Goal: Task Accomplishment & Management: Complete application form

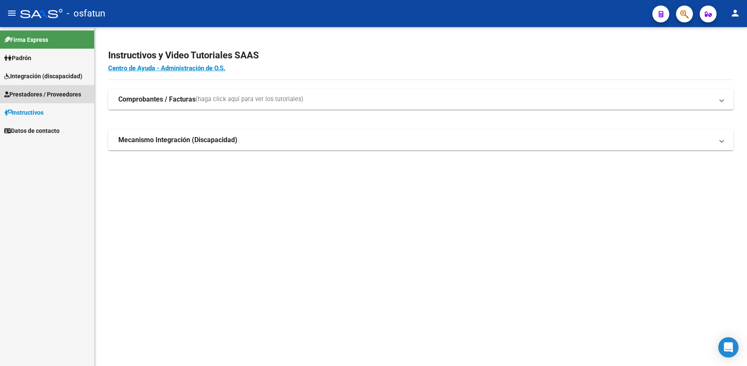
click at [36, 90] on span "Prestadores / Proveedores" at bounding box center [42, 94] width 77 height 9
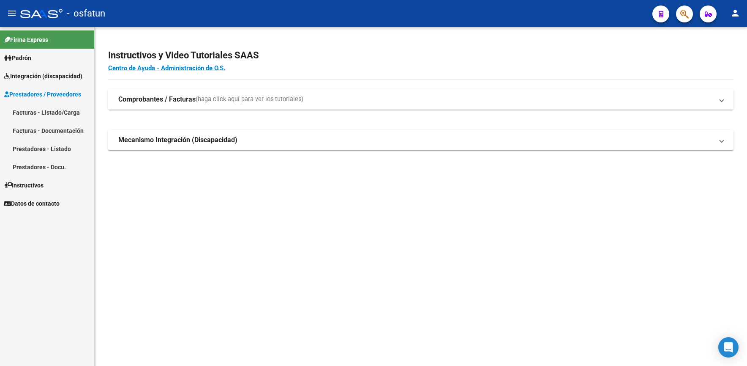
click at [41, 108] on link "Facturas - Listado/Carga" at bounding box center [47, 112] width 94 height 18
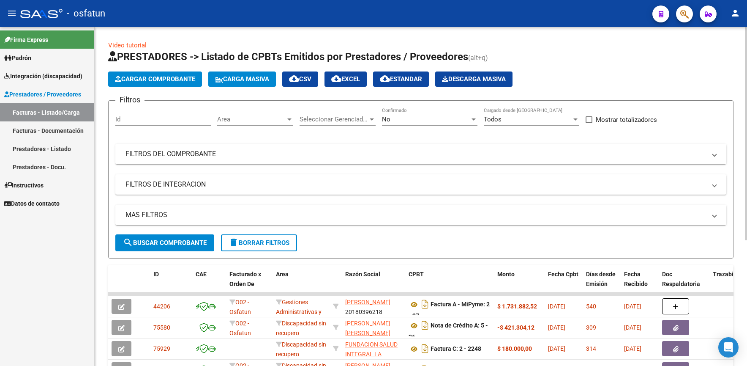
scroll to position [42, 0]
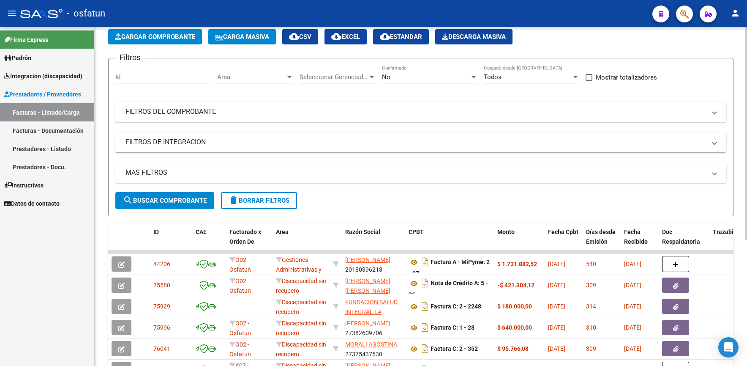
click at [162, 38] on span "Cargar Comprobante" at bounding box center [155, 37] width 80 height 8
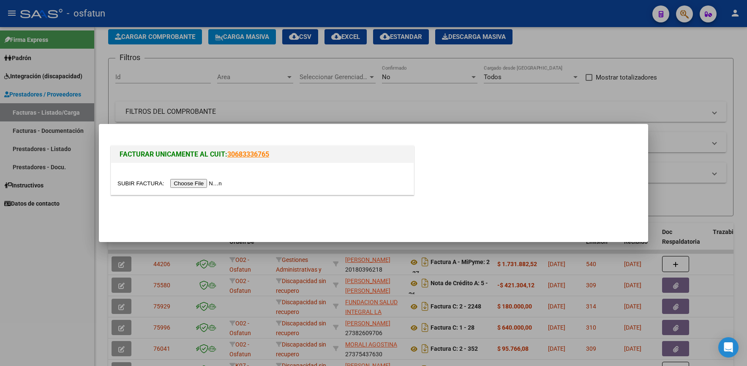
click at [211, 181] on input "file" at bounding box center [171, 183] width 107 height 9
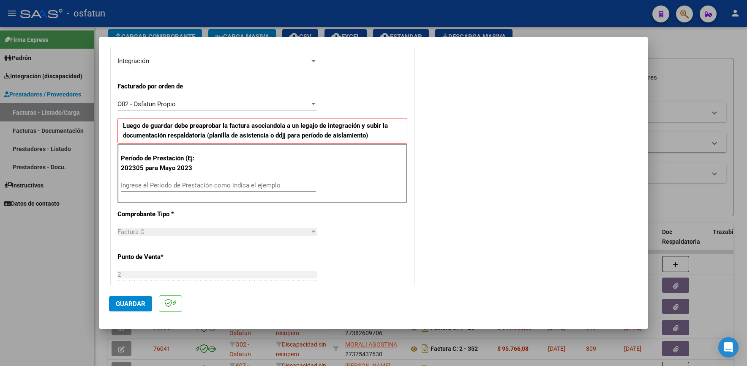
scroll to position [211, 0]
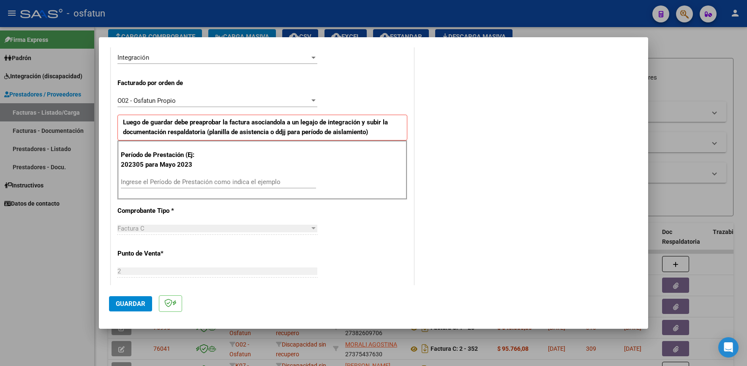
click at [228, 174] on div "Período de Prestación (Ej: 202305 para Mayo 2023 Ingrese el Período de Prestaci…" at bounding box center [263, 169] width 290 height 59
click at [247, 177] on div "Ingrese el Período de Prestación como indica el ejemplo" at bounding box center [218, 181] width 195 height 13
click at [246, 179] on input "Ingrese el Período de Prestación como indica el ejemplo" at bounding box center [218, 182] width 195 height 8
type input "202507"
click at [133, 308] on button "Guardar" at bounding box center [130, 303] width 43 height 15
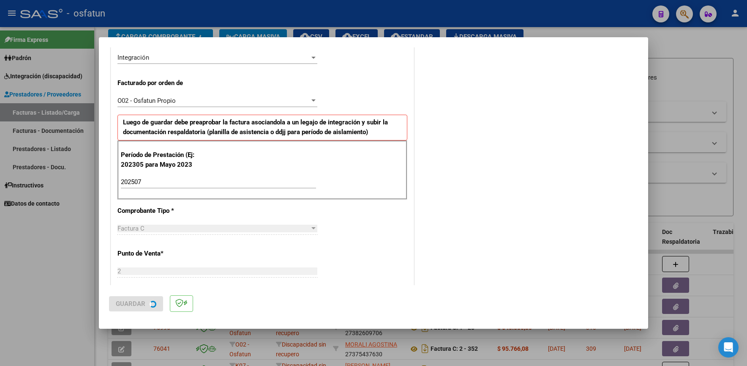
scroll to position [0, 0]
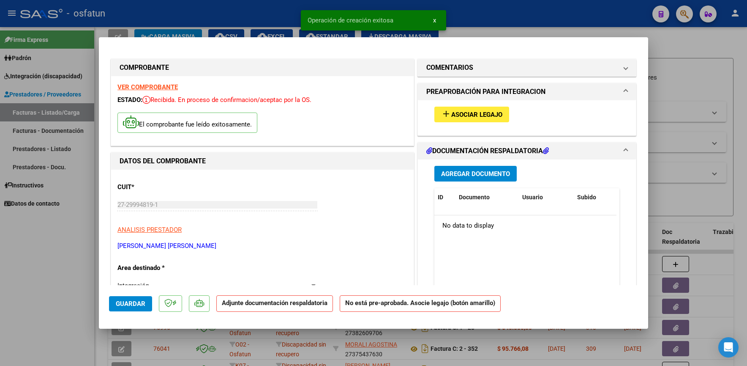
click at [471, 115] on span "Asociar Legajo" at bounding box center [477, 115] width 51 height 8
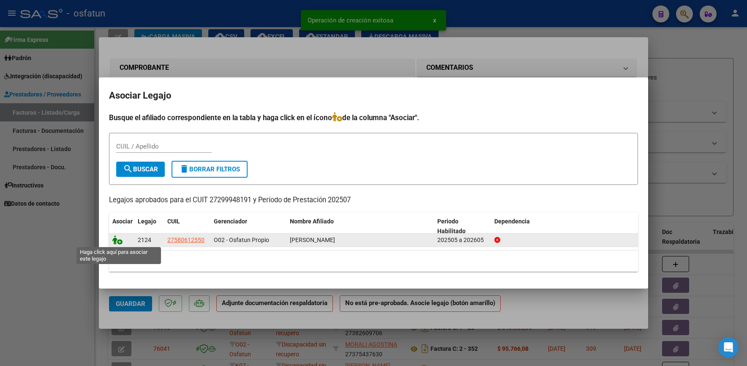
click at [113, 238] on icon at bounding box center [117, 239] width 10 height 9
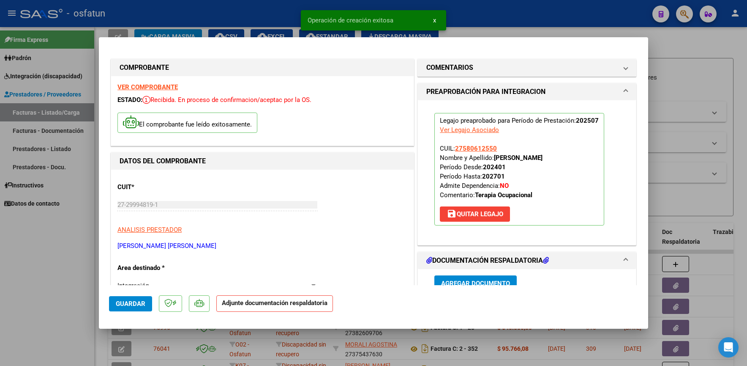
click at [472, 277] on button "Agregar Documento" at bounding box center [476, 283] width 82 height 16
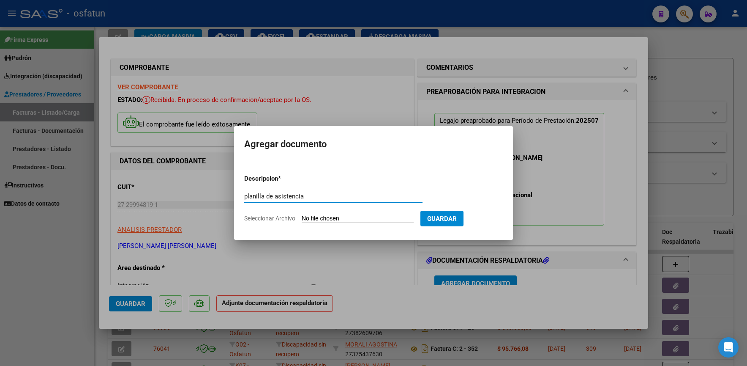
type input "planilla de asistencia"
click at [318, 215] on input "Seleccionar Archivo" at bounding box center [358, 219] width 112 height 8
type input "C:\fakepath\Planilla de asistencia mes de [PERSON_NAME].pdf"
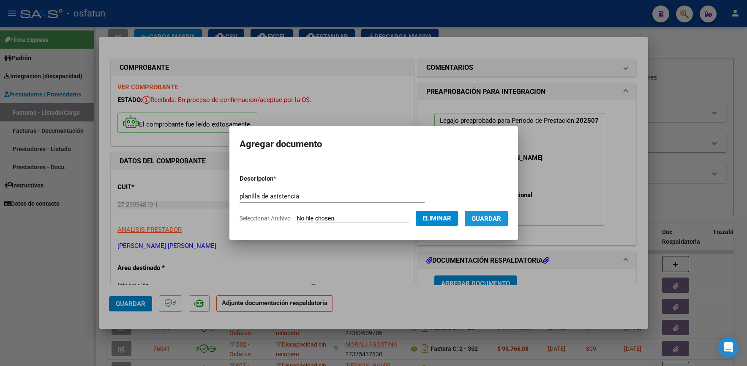
click at [496, 215] on span "Guardar" at bounding box center [487, 219] width 30 height 8
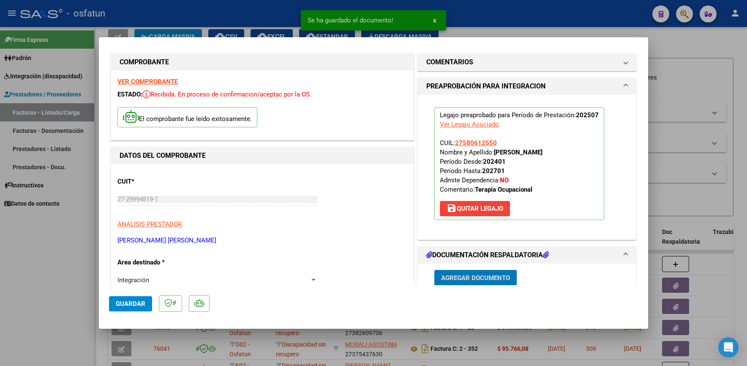
scroll to position [217, 0]
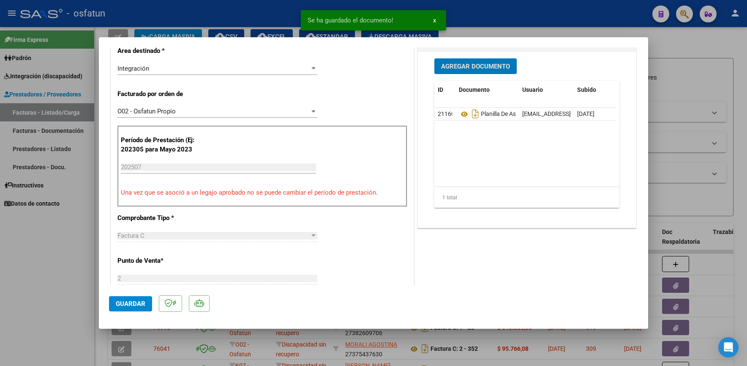
click at [129, 305] on span "Guardar" at bounding box center [131, 304] width 30 height 8
click at [79, 270] on div at bounding box center [373, 183] width 747 height 366
type input "$ 0,00"
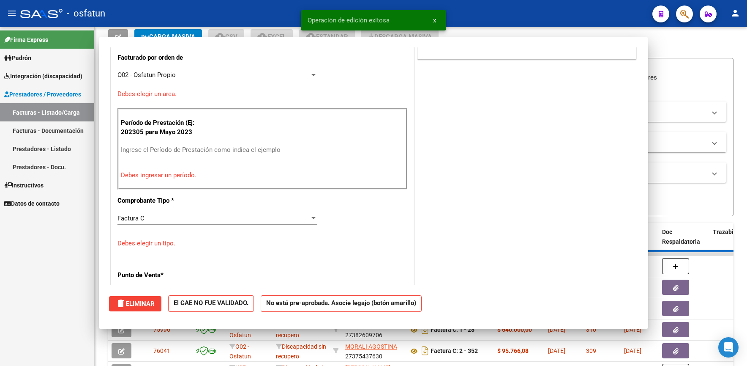
scroll to position [181, 0]
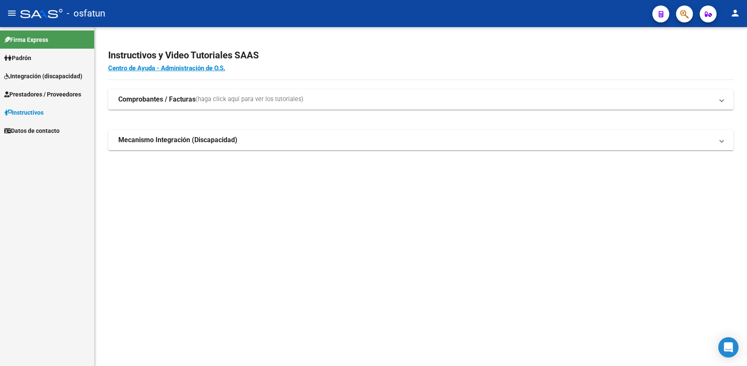
click at [69, 74] on span "Integración (discapacidad)" at bounding box center [43, 75] width 78 height 9
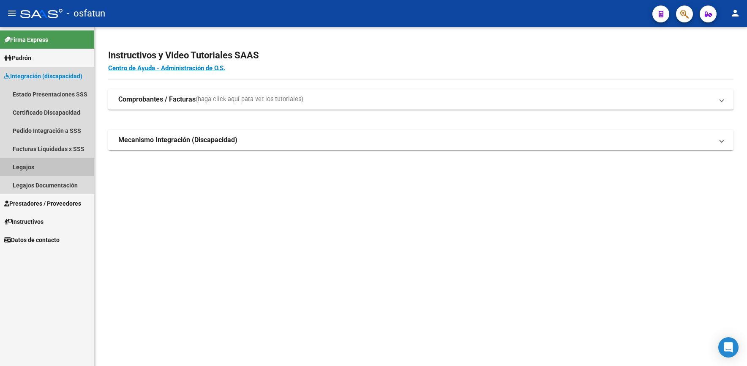
click at [27, 167] on link "Legajos" at bounding box center [47, 167] width 94 height 18
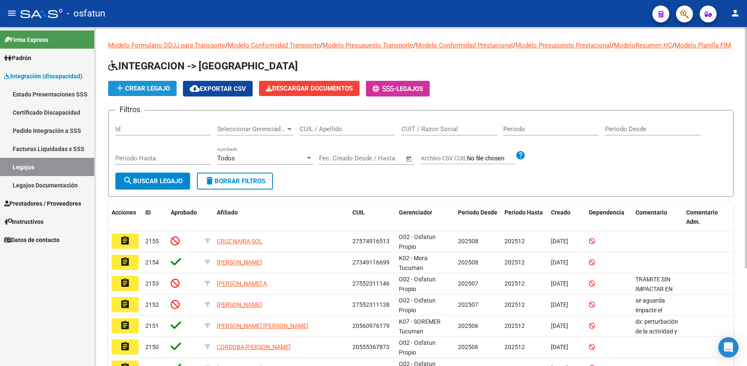
click at [158, 92] on span "add Crear Legajo" at bounding box center [142, 89] width 55 height 8
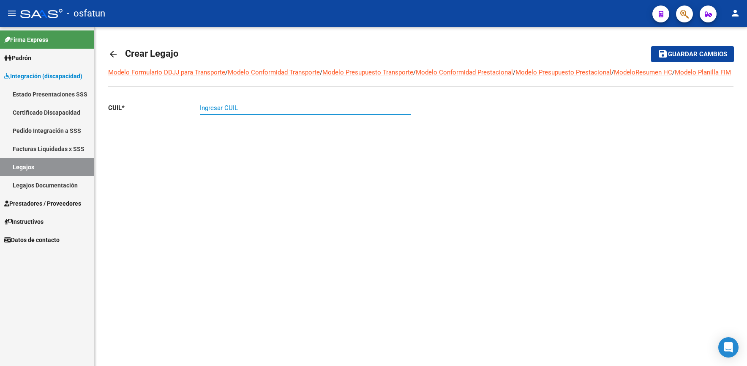
click at [222, 112] on input "Ingresar CUIL" at bounding box center [305, 108] width 211 height 8
paste input "27-58061255-0"
type input "27-58061255-0"
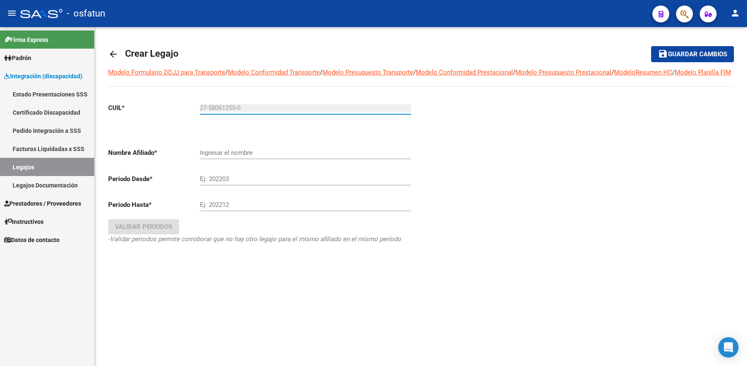
type input "[PERSON_NAME]"
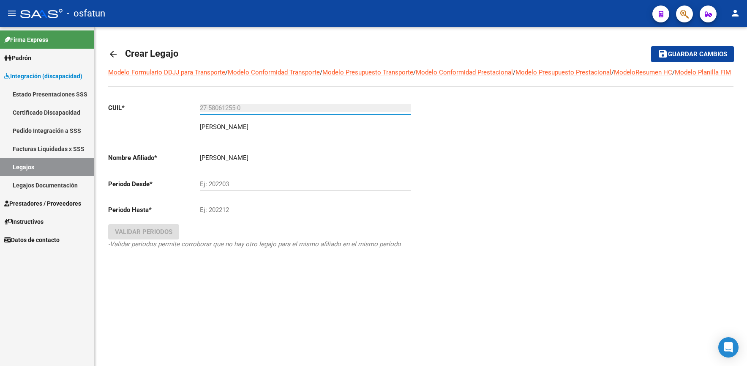
type input "27-58061255-0"
drag, startPoint x: 230, startPoint y: 191, endPoint x: 203, endPoint y: 227, distance: 45.6
click at [232, 188] on input "Ej: 202203" at bounding box center [305, 184] width 211 height 8
type input "202508"
click at [204, 214] on input "Ej: 202212" at bounding box center [305, 210] width 211 height 8
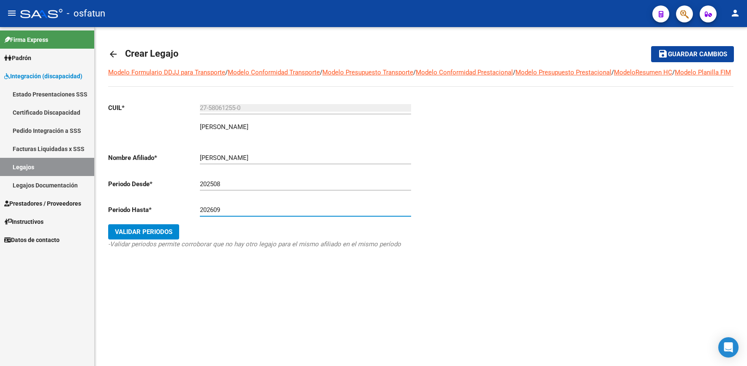
type input "202609"
click at [125, 235] on span "Validar Periodos" at bounding box center [143, 232] width 57 height 8
click at [44, 183] on link "Legajos Documentación" at bounding box center [47, 185] width 94 height 18
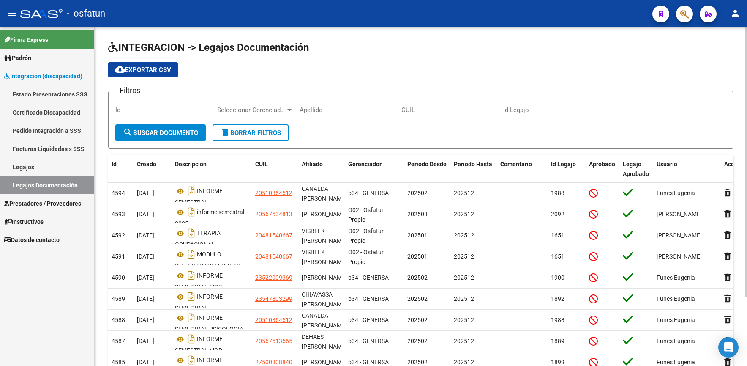
click at [442, 110] on input "CUIL" at bounding box center [450, 110] width 96 height 8
paste input "27580612550"
type input "27580612550"
click at [193, 130] on span "search Buscar Documento" at bounding box center [160, 133] width 75 height 8
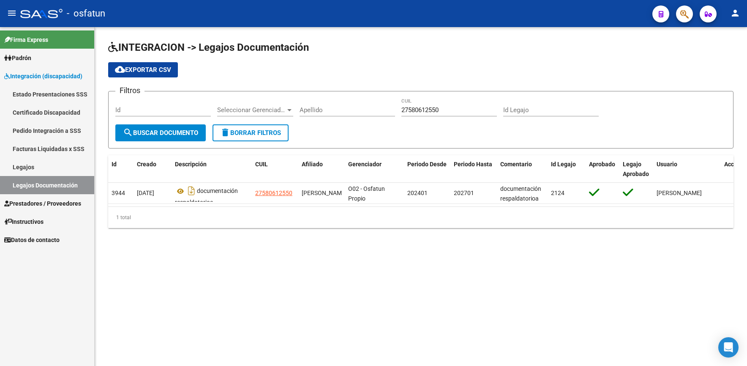
click at [63, 166] on link "Legajos" at bounding box center [47, 167] width 94 height 18
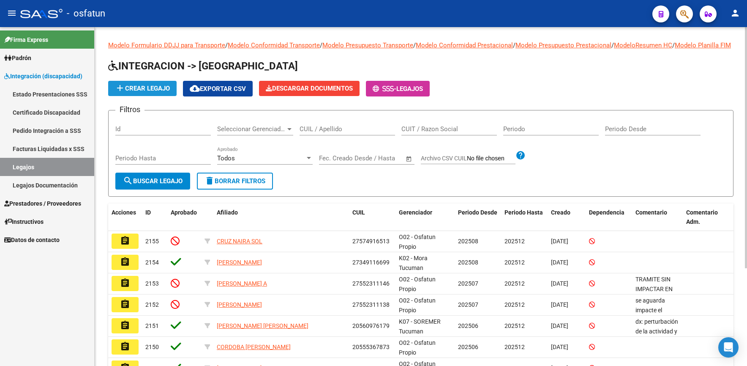
click at [133, 92] on span "add Crear Legajo" at bounding box center [142, 89] width 55 height 8
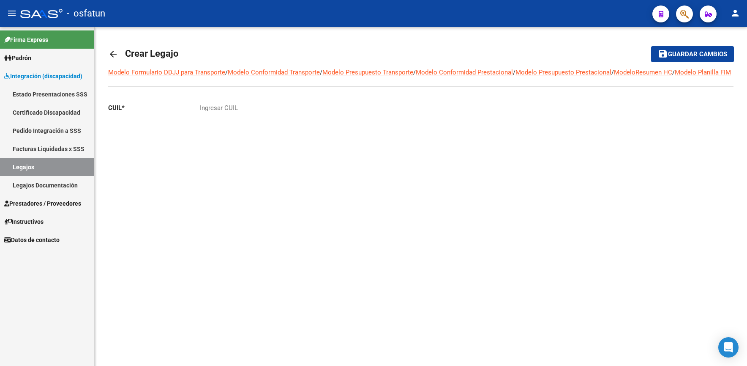
click at [210, 112] on div "Ingresar CUIL" at bounding box center [305, 105] width 211 height 18
click at [210, 112] on input "Ingresar CUIL" at bounding box center [305, 108] width 211 height 8
paste input "27-58061255-0"
type input "27-58061255-0"
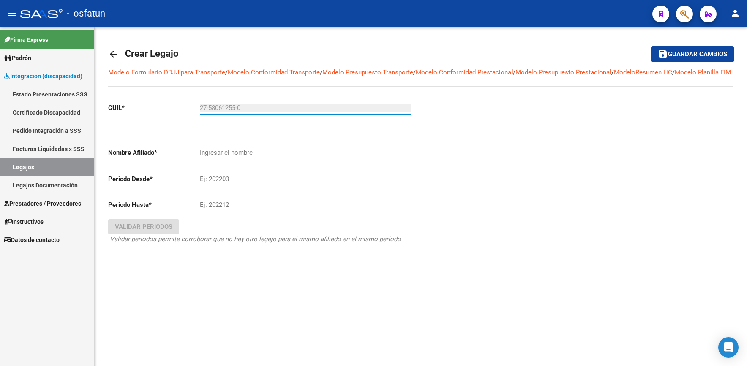
type input "[PERSON_NAME]"
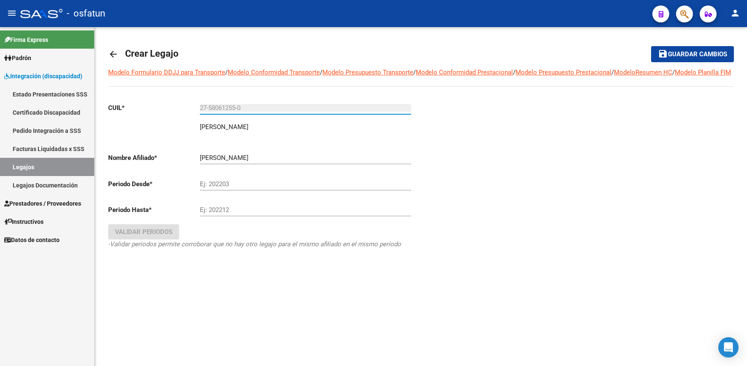
type input "27-58061255-0"
click at [227, 188] on input "Ej: 202203" at bounding box center [305, 184] width 211 height 8
type input "202508"
click at [206, 214] on input "Ej: 202212" at bounding box center [305, 210] width 211 height 8
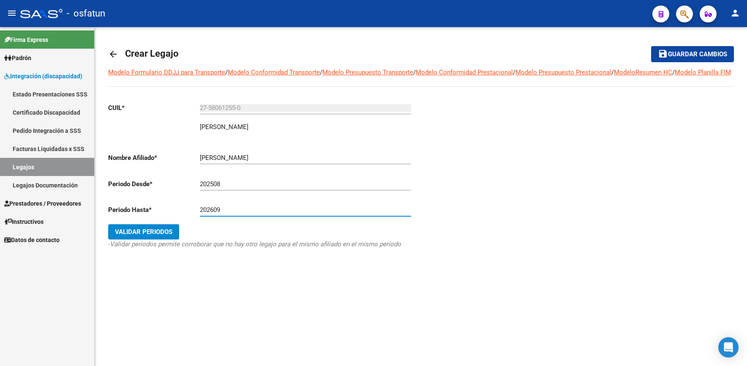
type input "202609"
click at [141, 235] on span "Validar Periodos" at bounding box center [143, 232] width 57 height 8
click at [69, 185] on link "Legajos Documentación" at bounding box center [47, 185] width 94 height 18
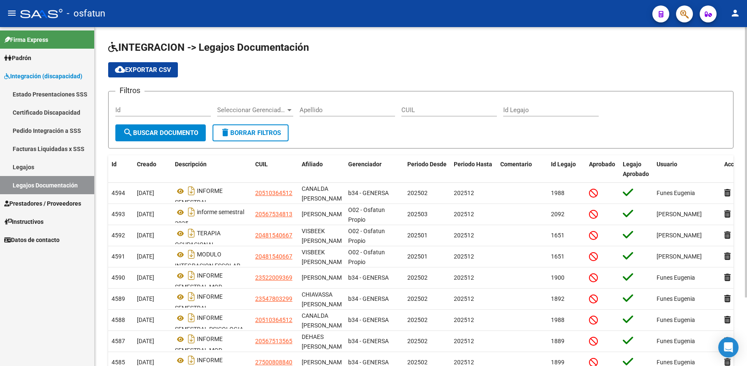
click at [429, 106] on div "CUIL" at bounding box center [450, 107] width 96 height 18
paste input "27580612550"
type input "27580612550"
click at [163, 132] on span "search Buscar Documento" at bounding box center [160, 133] width 75 height 8
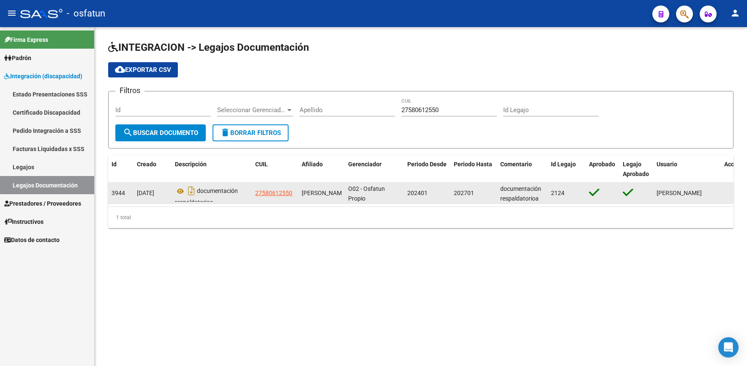
click at [475, 192] on div "202701" at bounding box center [474, 193] width 40 height 10
click at [177, 195] on icon at bounding box center [180, 191] width 11 height 10
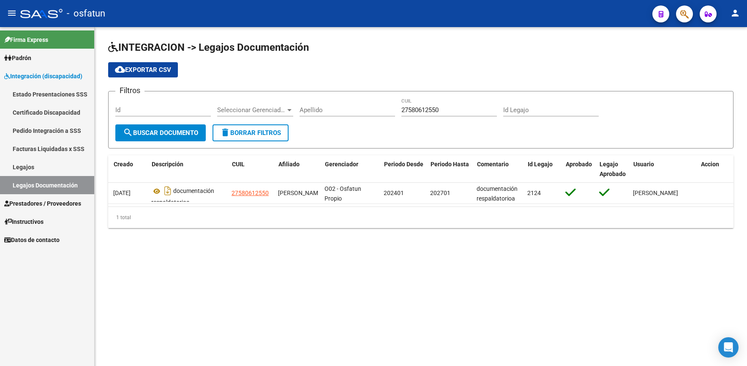
scroll to position [0, 23]
click at [68, 199] on span "Prestadores / Proveedores" at bounding box center [42, 203] width 77 height 9
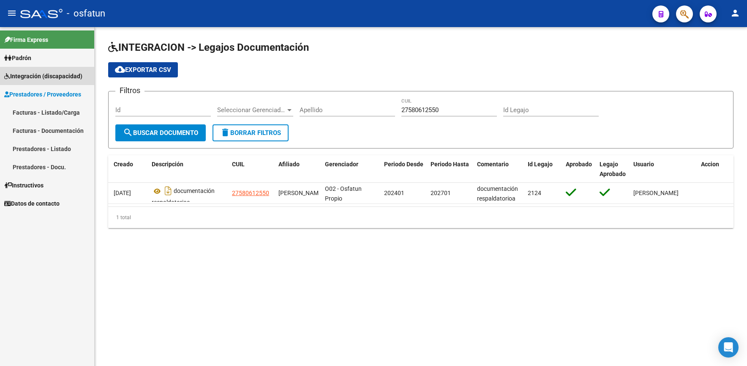
click at [31, 72] on span "Integración (discapacidad)" at bounding box center [43, 75] width 78 height 9
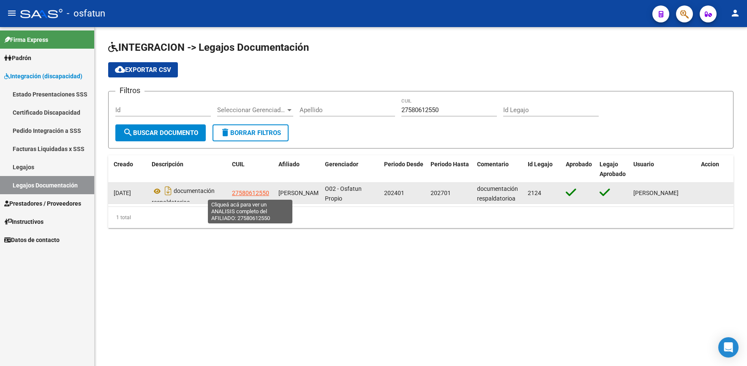
click at [262, 192] on span "27580612550" at bounding box center [250, 192] width 37 height 7
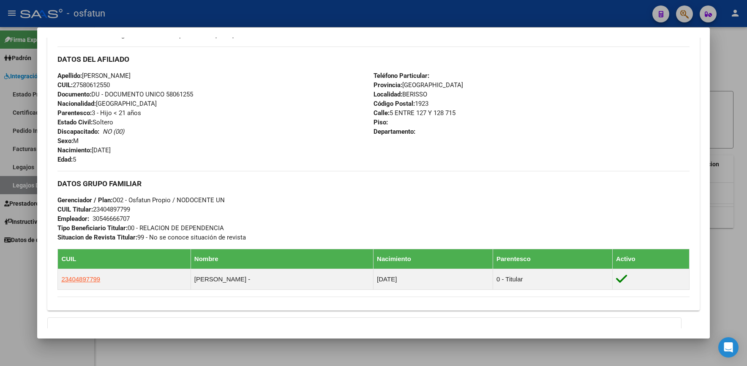
scroll to position [194, 0]
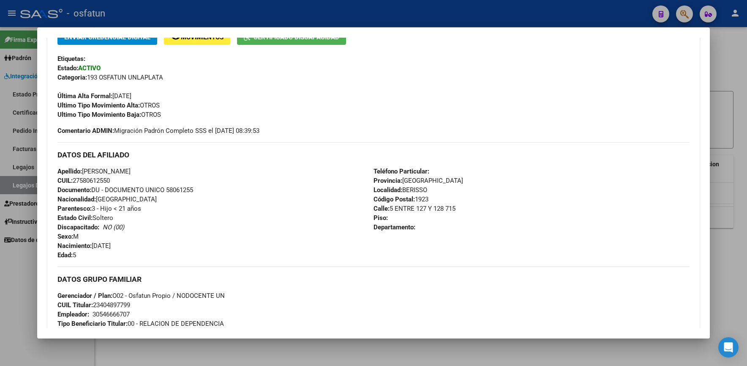
click at [739, 54] on div at bounding box center [373, 183] width 747 height 366
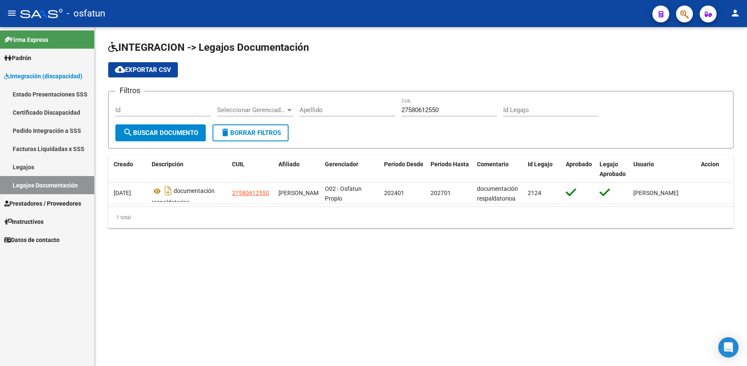
click at [35, 218] on span "Instructivos" at bounding box center [23, 221] width 39 height 9
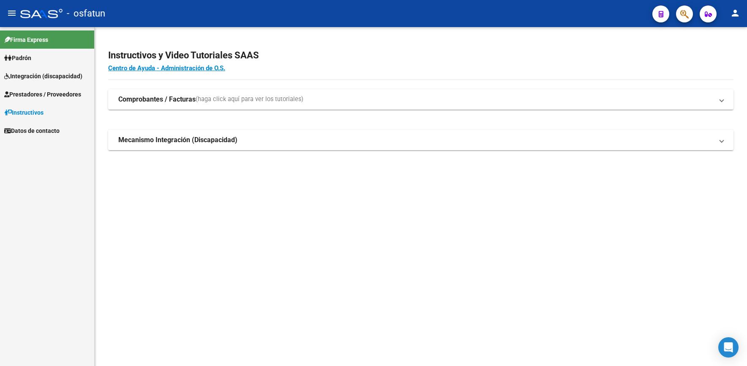
click at [145, 131] on mat-expansion-panel-header "Mecanismo Integración (Discapacidad)" at bounding box center [421, 140] width 626 height 20
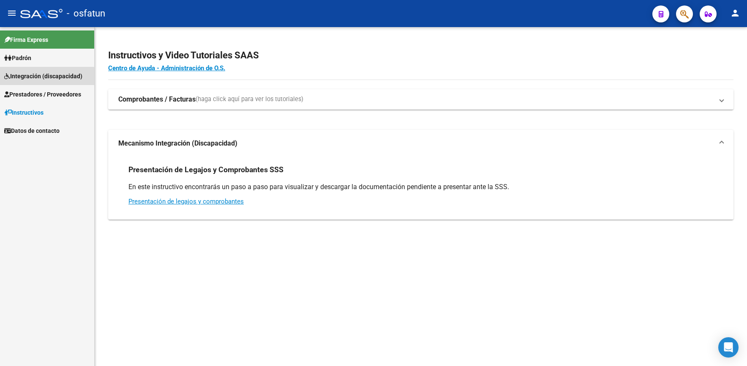
click at [34, 77] on span "Integración (discapacidad)" at bounding box center [43, 75] width 78 height 9
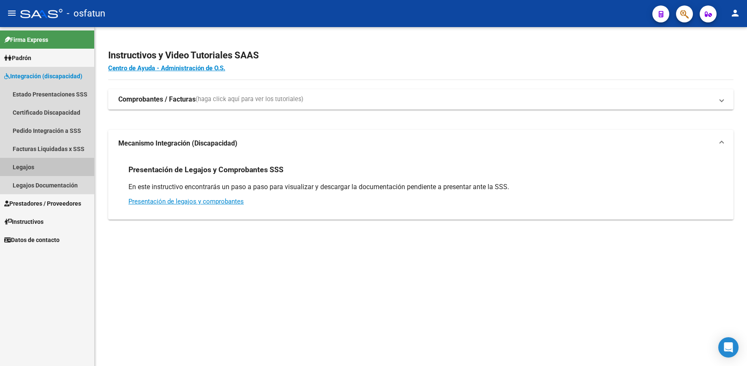
click at [27, 169] on link "Legajos" at bounding box center [47, 167] width 94 height 18
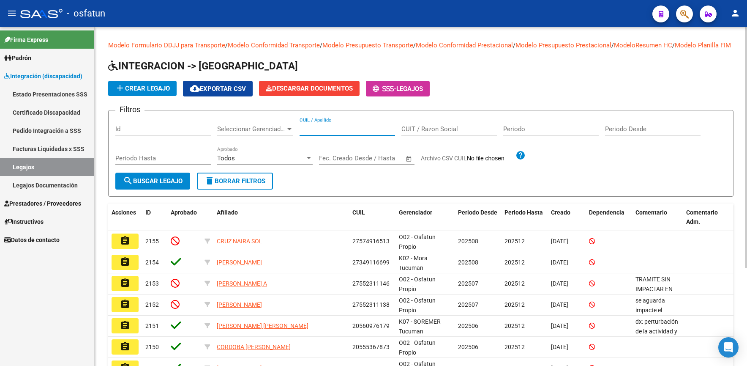
click at [335, 133] on input "CUIL / Apellido" at bounding box center [348, 129] width 96 height 8
paste input "27580612550"
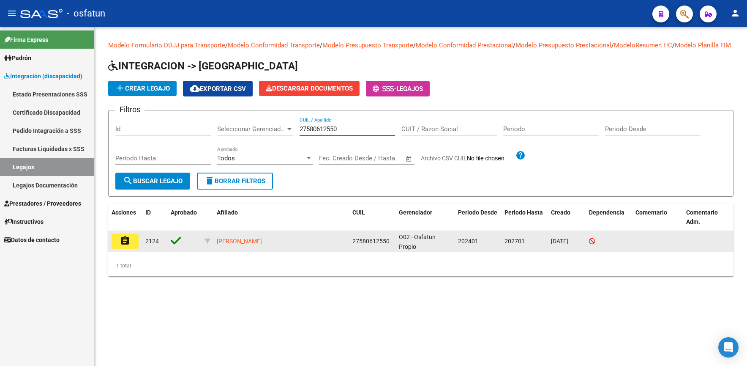
type input "27580612550"
click at [131, 249] on button "assignment" at bounding box center [125, 240] width 27 height 15
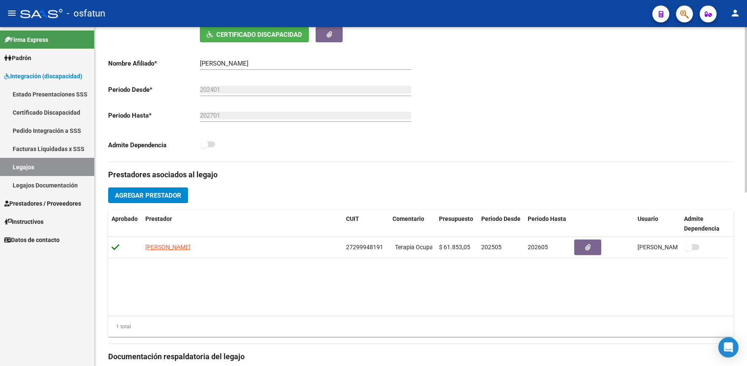
scroll to position [169, 0]
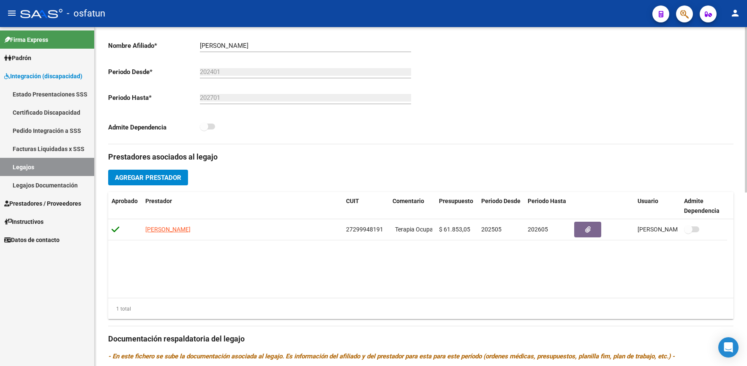
click at [168, 181] on span "Agregar Prestador" at bounding box center [148, 178] width 66 height 8
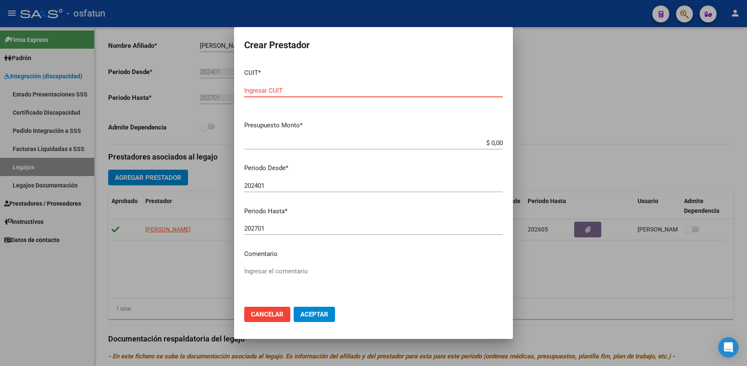
paste input "33-71155885-9"
type input "33-71155885-9"
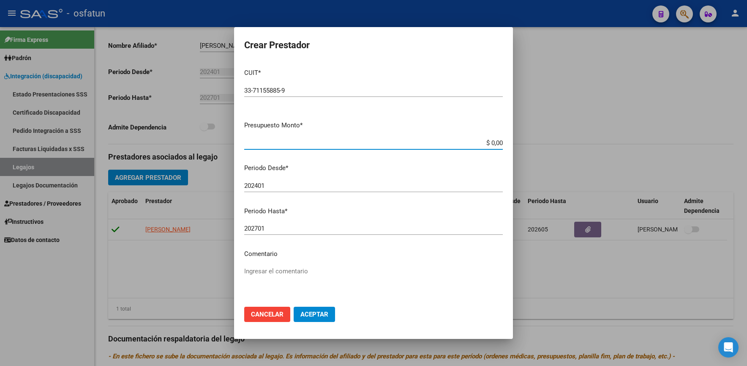
click at [298, 142] on input "$ 0,00" at bounding box center [373, 143] width 259 height 8
paste input "435.376,56."
type input "$ 435.376.560,00"
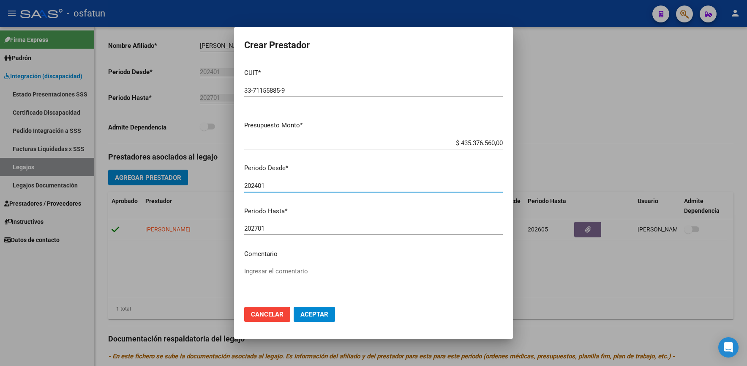
drag, startPoint x: 285, startPoint y: 189, endPoint x: 214, endPoint y: 188, distance: 70.6
click at [215, 187] on div "Crear Prestador CUIT * 33-71155885-9 Ingresar CUIT ARCA Padrón Presupuesto Mont…" at bounding box center [373, 183] width 747 height 366
type input "202508"
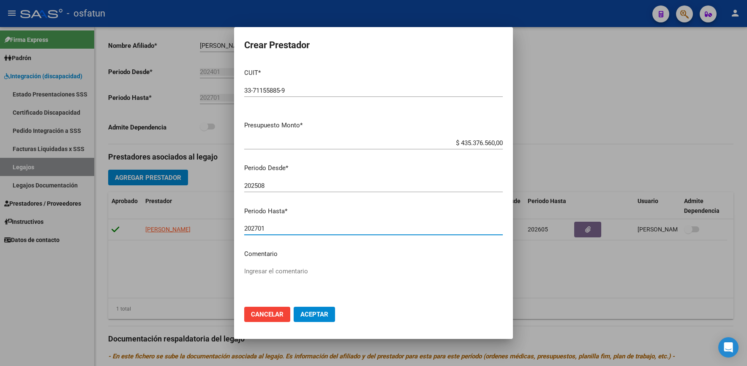
click at [293, 230] on input "202701" at bounding box center [373, 228] width 259 height 8
type input "202512"
click at [498, 143] on app-form-text-field "Presupuesto Monto * $ 435.376.560,00 Ingresar el monto" at bounding box center [377, 133] width 266 height 26
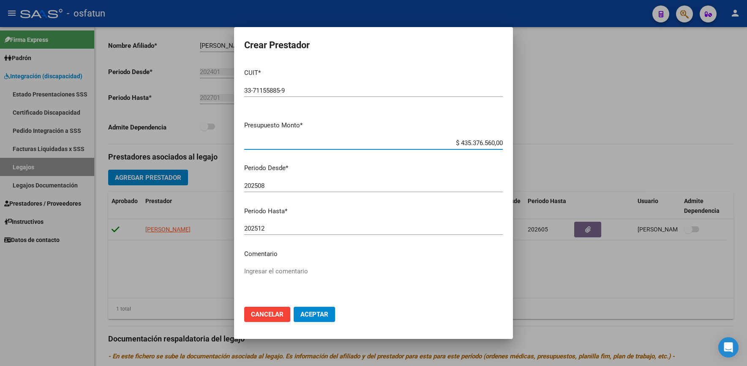
click at [495, 143] on input "$ 435.376.560,00" at bounding box center [373, 143] width 259 height 8
type input "$ 435.376,56"
click at [307, 312] on span "Aceptar" at bounding box center [315, 314] width 28 height 8
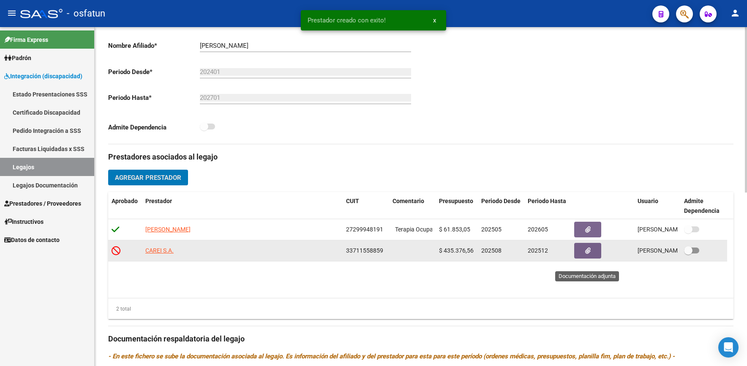
click at [588, 254] on icon "button" at bounding box center [588, 250] width 5 height 6
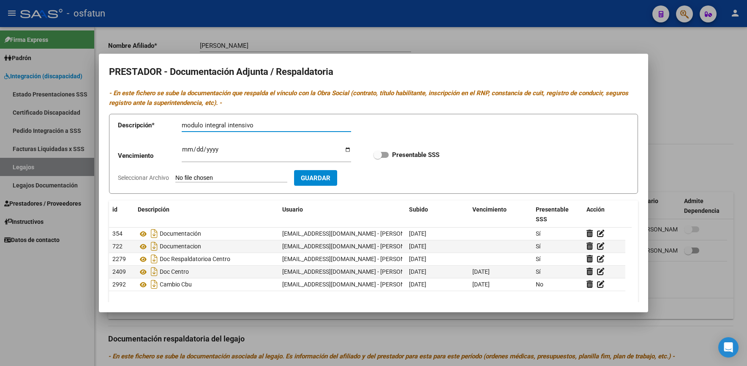
type input "modulo integral intensivo"
click at [203, 149] on input "Ingresar vencimiento" at bounding box center [267, 153] width 170 height 14
type input "2025-12-31"
click at [205, 176] on input "Seleccionar Archivo" at bounding box center [231, 178] width 112 height 8
type input "C:\fakepath\Galvan Breton Benjamin DNI 58 061 255_compressed.pdf"
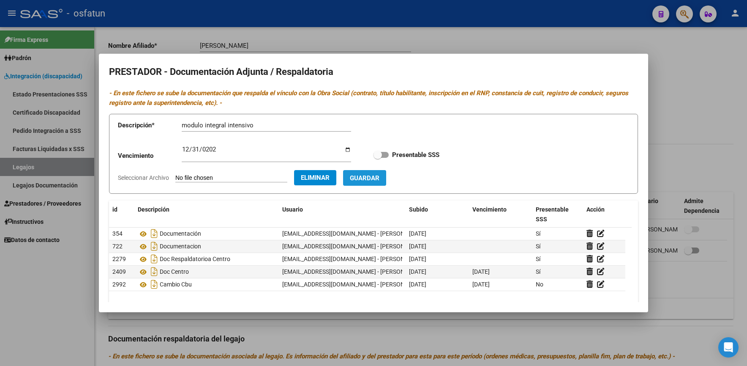
click at [386, 178] on button "Guardar" at bounding box center [364, 178] width 43 height 16
checkbox input "true"
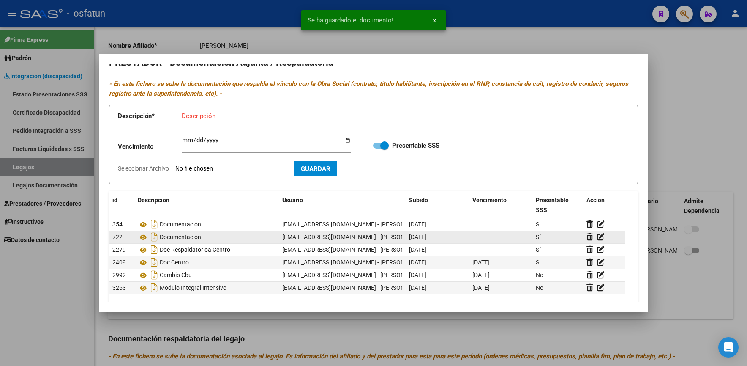
scroll to position [0, 0]
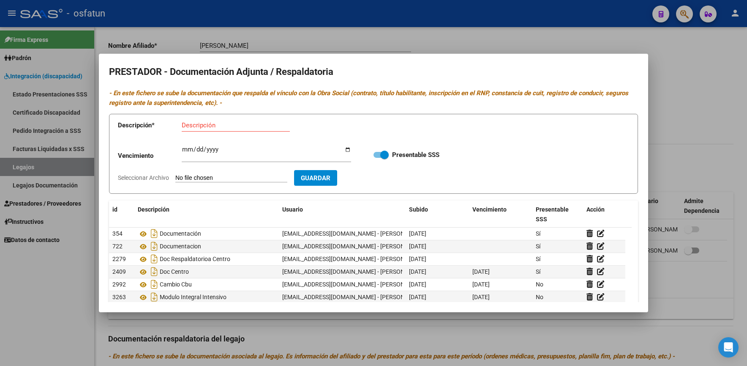
click at [670, 86] on div at bounding box center [373, 183] width 747 height 366
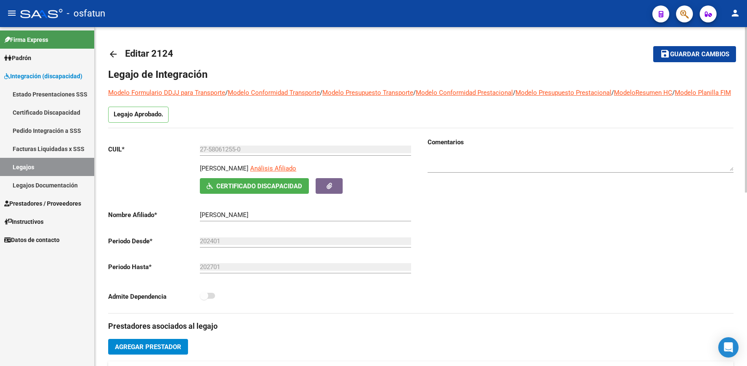
click at [687, 59] on button "save Guardar cambios" at bounding box center [695, 54] width 83 height 16
click at [48, 200] on span "Prestadores / Proveedores" at bounding box center [42, 203] width 77 height 9
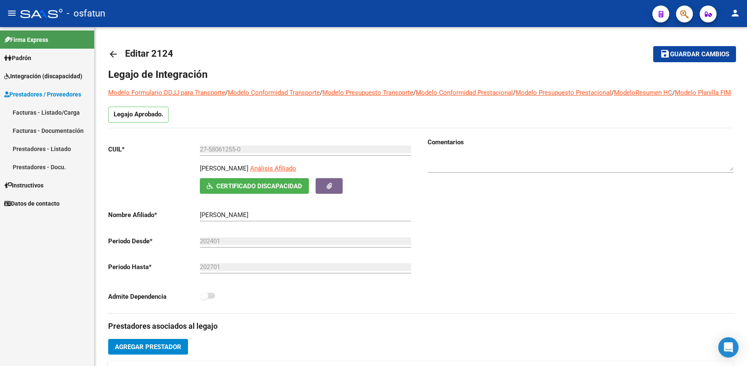
click at [54, 114] on link "Facturas - Listado/Carga" at bounding box center [47, 112] width 94 height 18
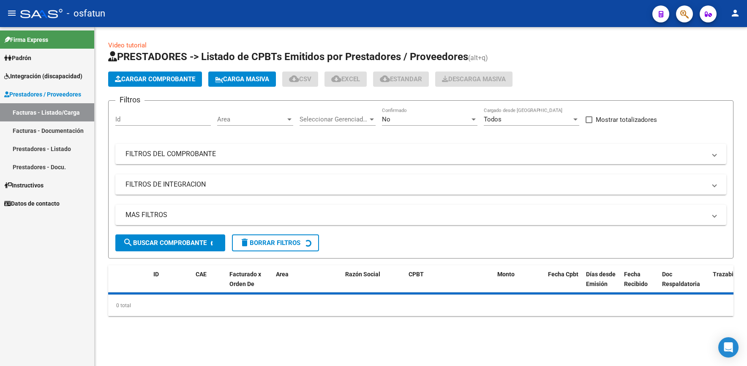
click at [150, 82] on span "Cargar Comprobante" at bounding box center [155, 79] width 80 height 8
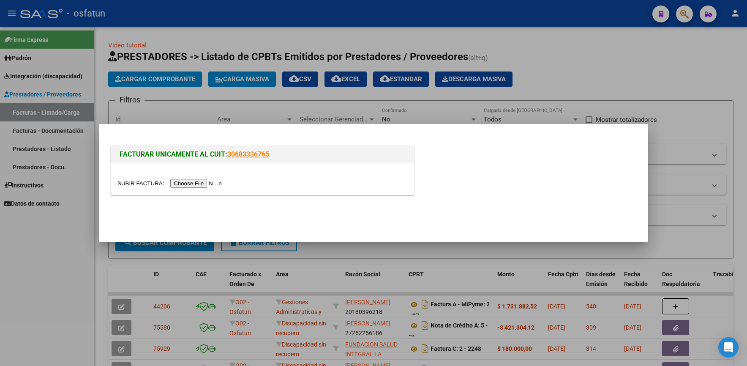
click at [197, 182] on input "file" at bounding box center [171, 183] width 107 height 9
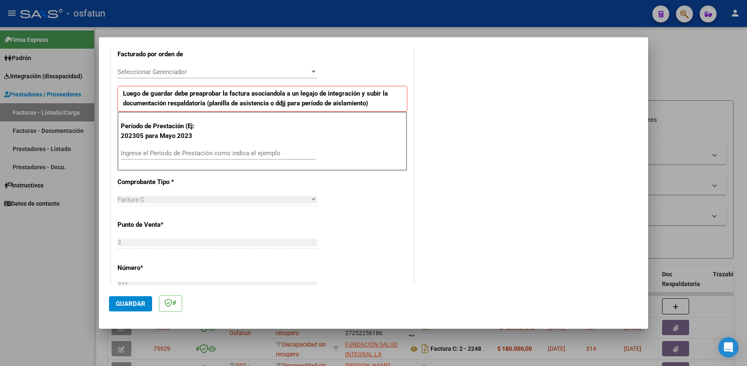
scroll to position [254, 0]
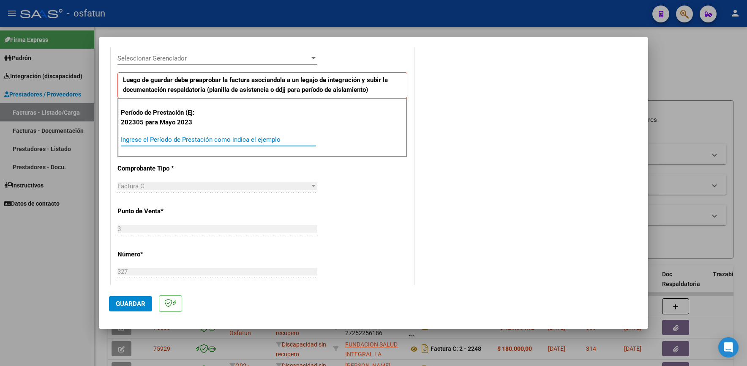
click at [227, 137] on input "Ingrese el Período de Prestación como indica el ejemplo" at bounding box center [218, 140] width 195 height 8
type input "202507"
click at [142, 306] on span "Guardar" at bounding box center [131, 304] width 30 height 8
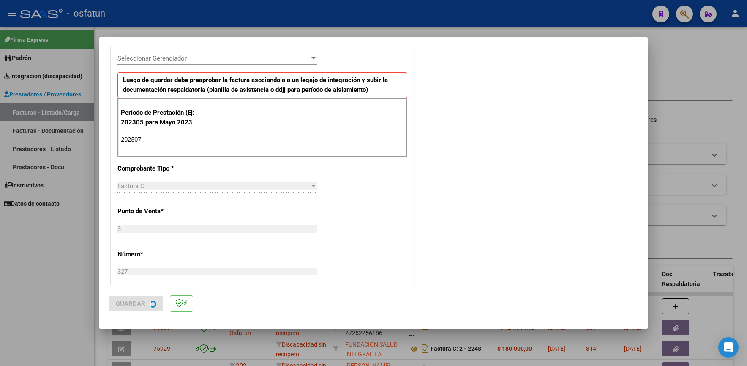
scroll to position [0, 0]
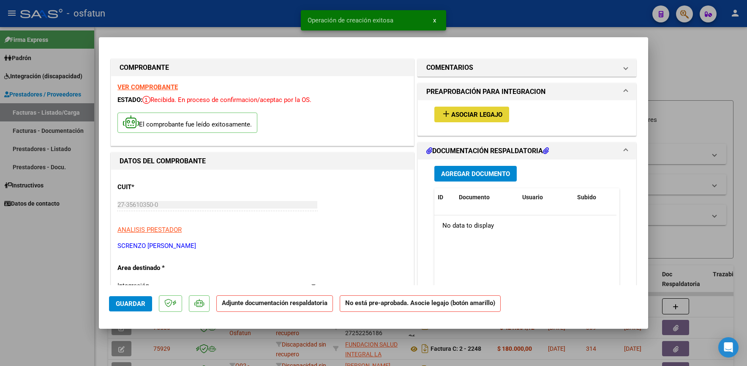
click at [464, 111] on span "Asociar Legajo" at bounding box center [477, 115] width 51 height 8
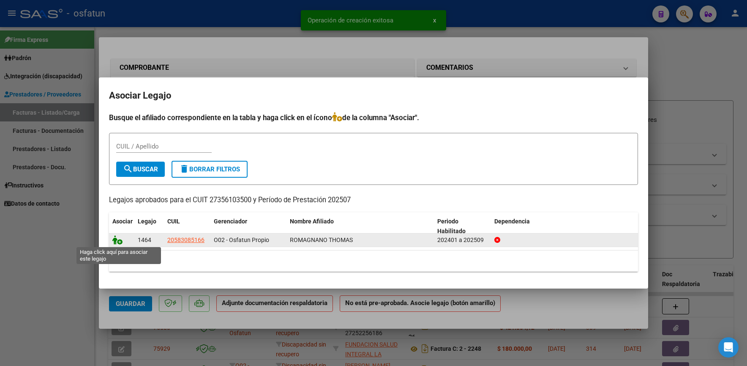
click at [119, 240] on icon at bounding box center [117, 239] width 10 height 9
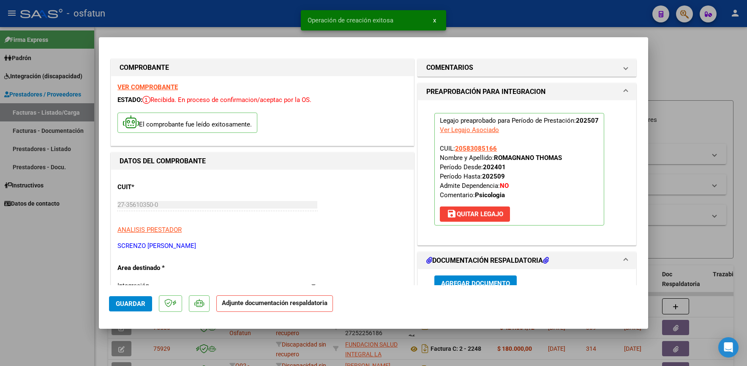
click at [443, 277] on button "Agregar Documento" at bounding box center [476, 283] width 82 height 16
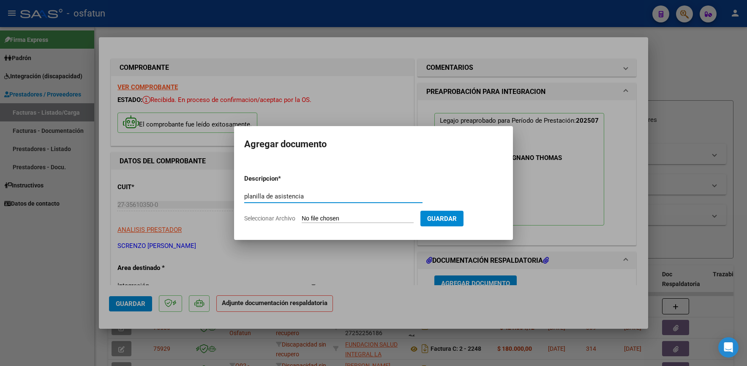
type input "planilla de asistencia"
click at [370, 217] on input "Seleccionar Archivo" at bounding box center [358, 219] width 112 height 8
click at [327, 216] on input "Seleccionar Archivo" at bounding box center [358, 219] width 112 height 8
type input "C:\fakepath\pla romagnani julio 2025.png"
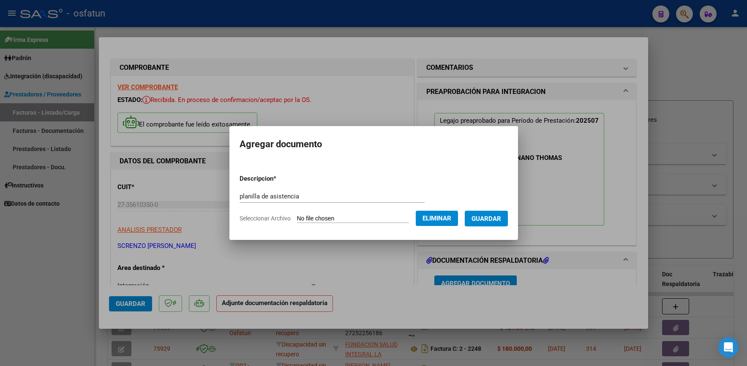
click at [480, 217] on button "Guardar" at bounding box center [486, 219] width 43 height 16
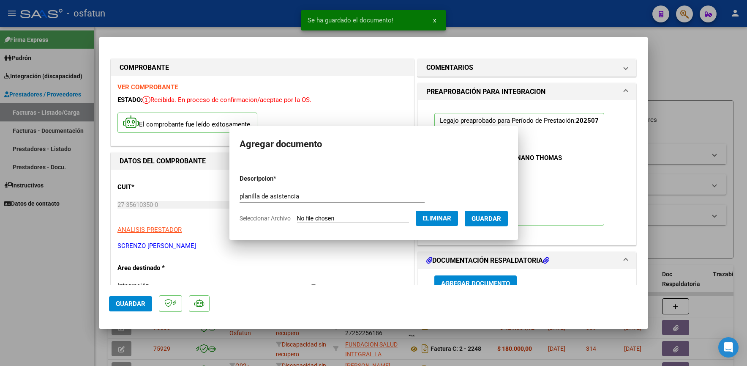
scroll to position [5, 0]
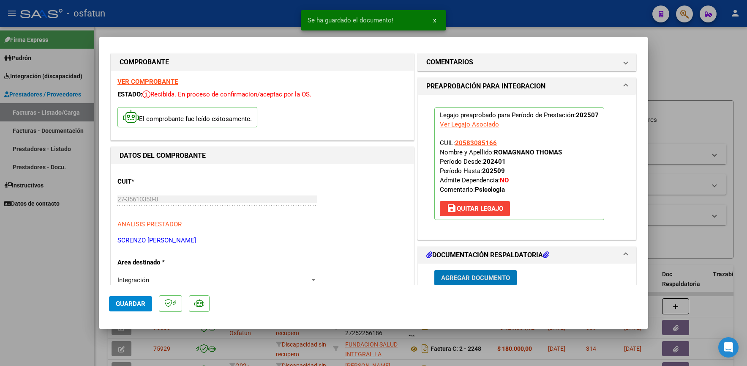
click at [138, 301] on span "Guardar" at bounding box center [131, 304] width 30 height 8
click at [40, 238] on div at bounding box center [373, 183] width 747 height 366
type input "$ 0,00"
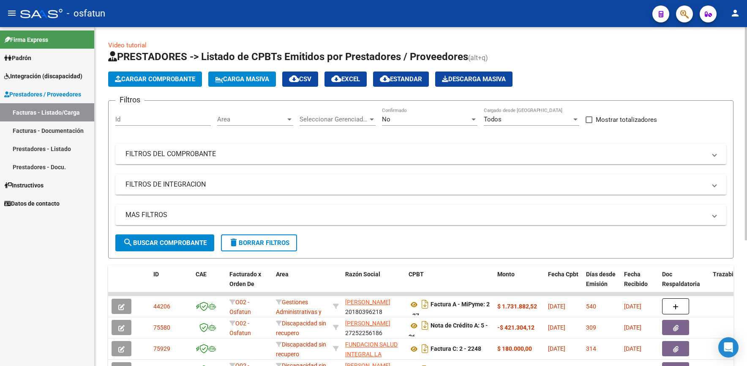
click at [157, 79] on span "Cargar Comprobante" at bounding box center [155, 79] width 80 height 8
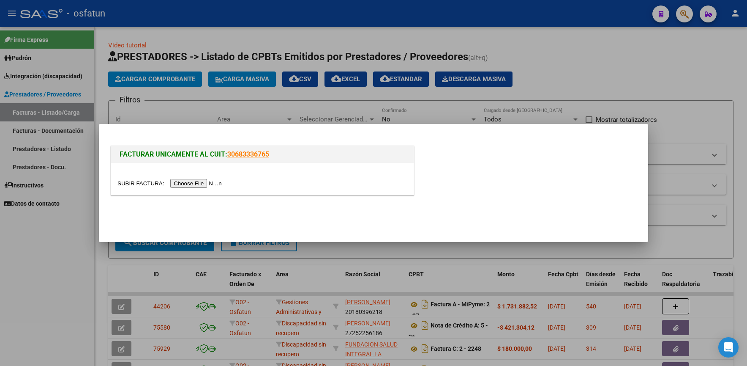
click at [201, 184] on input "file" at bounding box center [171, 183] width 107 height 9
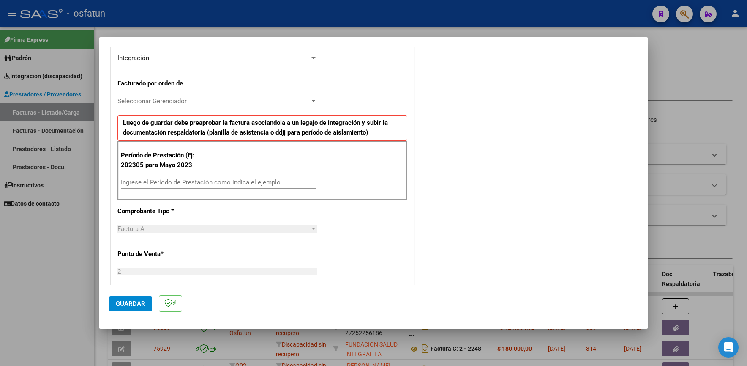
scroll to position [211, 0]
drag, startPoint x: 234, startPoint y: 181, endPoint x: 241, endPoint y: 186, distance: 9.3
click at [237, 183] on input "Ingrese el Período de Prestación como indica el ejemplo" at bounding box center [218, 182] width 195 height 8
type input "202507"
click at [121, 304] on span "Guardar" at bounding box center [131, 304] width 30 height 8
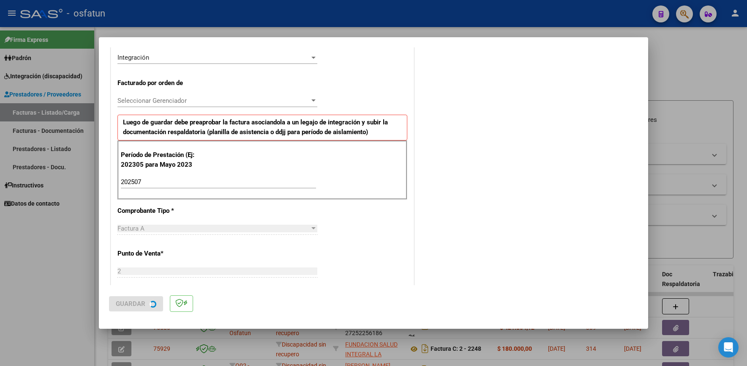
scroll to position [0, 0]
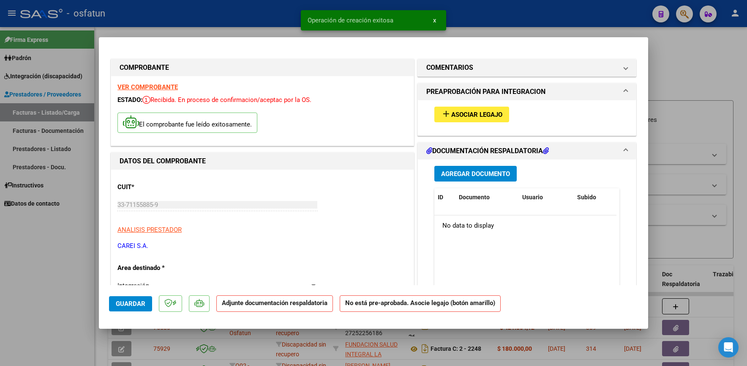
click at [472, 116] on span "Asociar Legajo" at bounding box center [477, 115] width 51 height 8
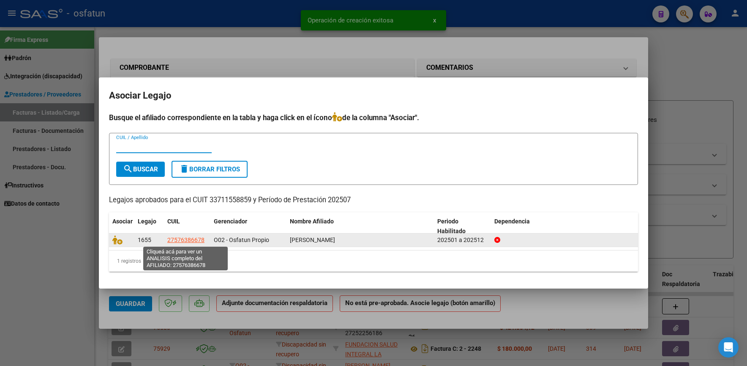
click at [182, 239] on span "27576386678" at bounding box center [185, 239] width 37 height 7
type textarea "27576386678"
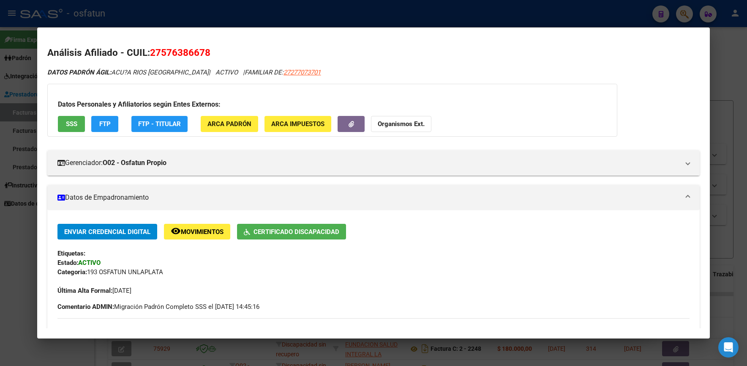
click at [725, 45] on div at bounding box center [373, 183] width 747 height 366
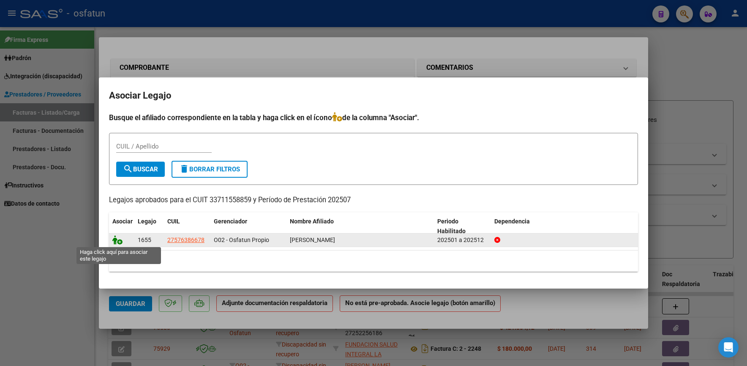
click at [120, 241] on icon at bounding box center [117, 239] width 10 height 9
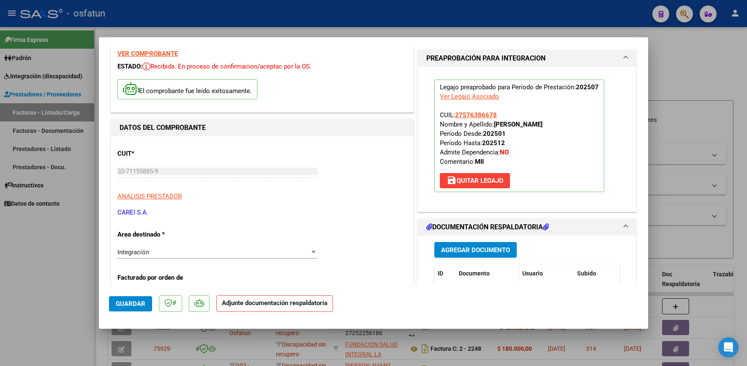
scroll to position [85, 0]
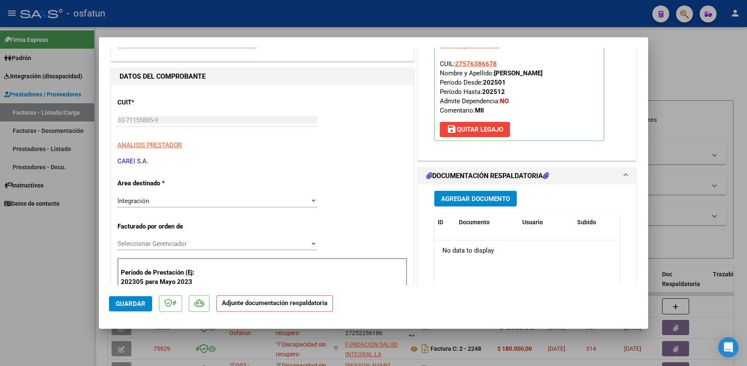
click at [465, 200] on span "Agregar Documento" at bounding box center [475, 199] width 69 height 8
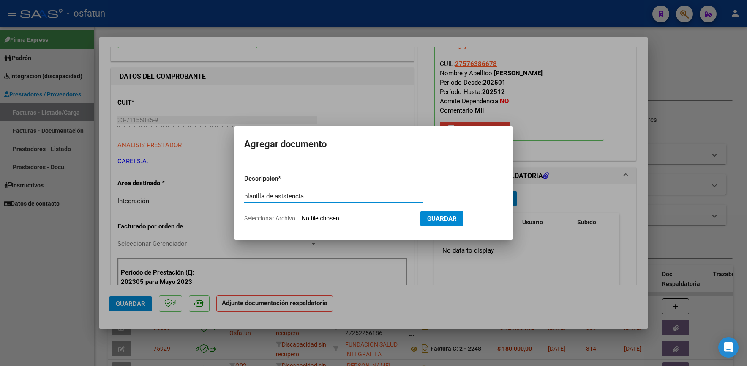
type input "planilla de asistencia"
click at [396, 219] on input "Seleccionar Archivo" at bounding box center [358, 219] width 112 height 8
type input "C:\fakepath\PLLA ACUÑA RIOS AMAPOLA PLANILLA 07-2025.pdf"
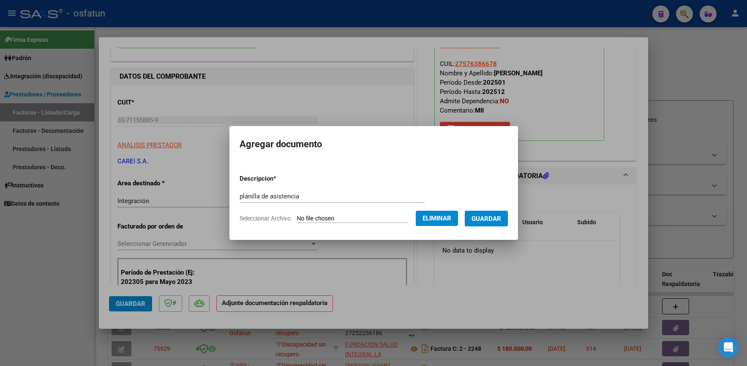
click at [489, 215] on span "Guardar" at bounding box center [487, 219] width 30 height 8
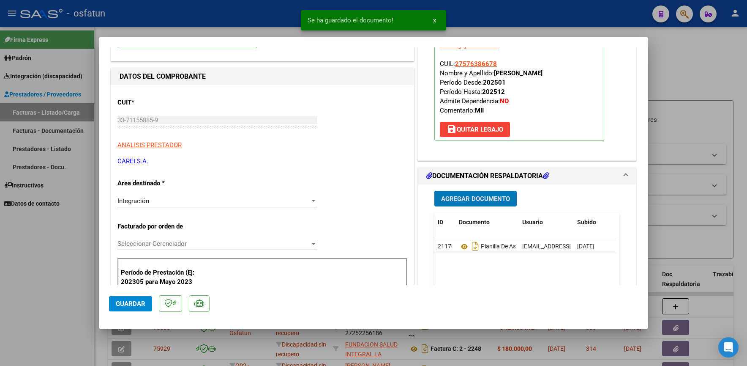
click at [140, 301] on span "Guardar" at bounding box center [131, 304] width 30 height 8
click at [42, 249] on div at bounding box center [373, 183] width 747 height 366
type input "$ 0,00"
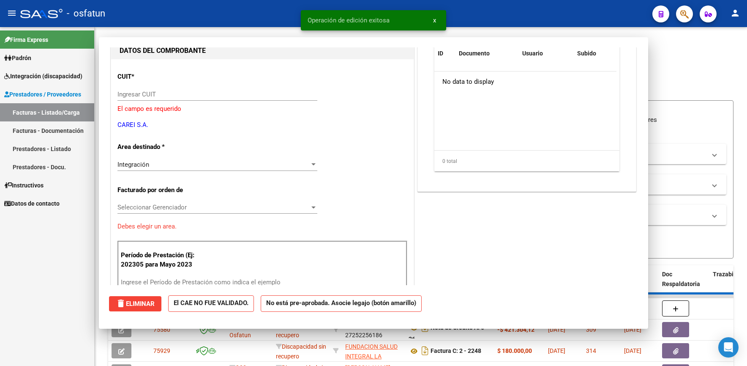
scroll to position [90, 0]
